Goal: Information Seeking & Learning: Learn about a topic

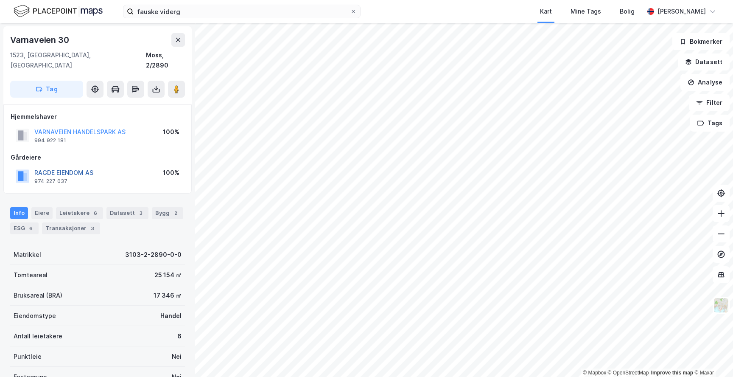
click at [0, 0] on button "RAGDE EIENDOM AS" at bounding box center [0, 0] width 0 height 0
